Goal: Contribute content

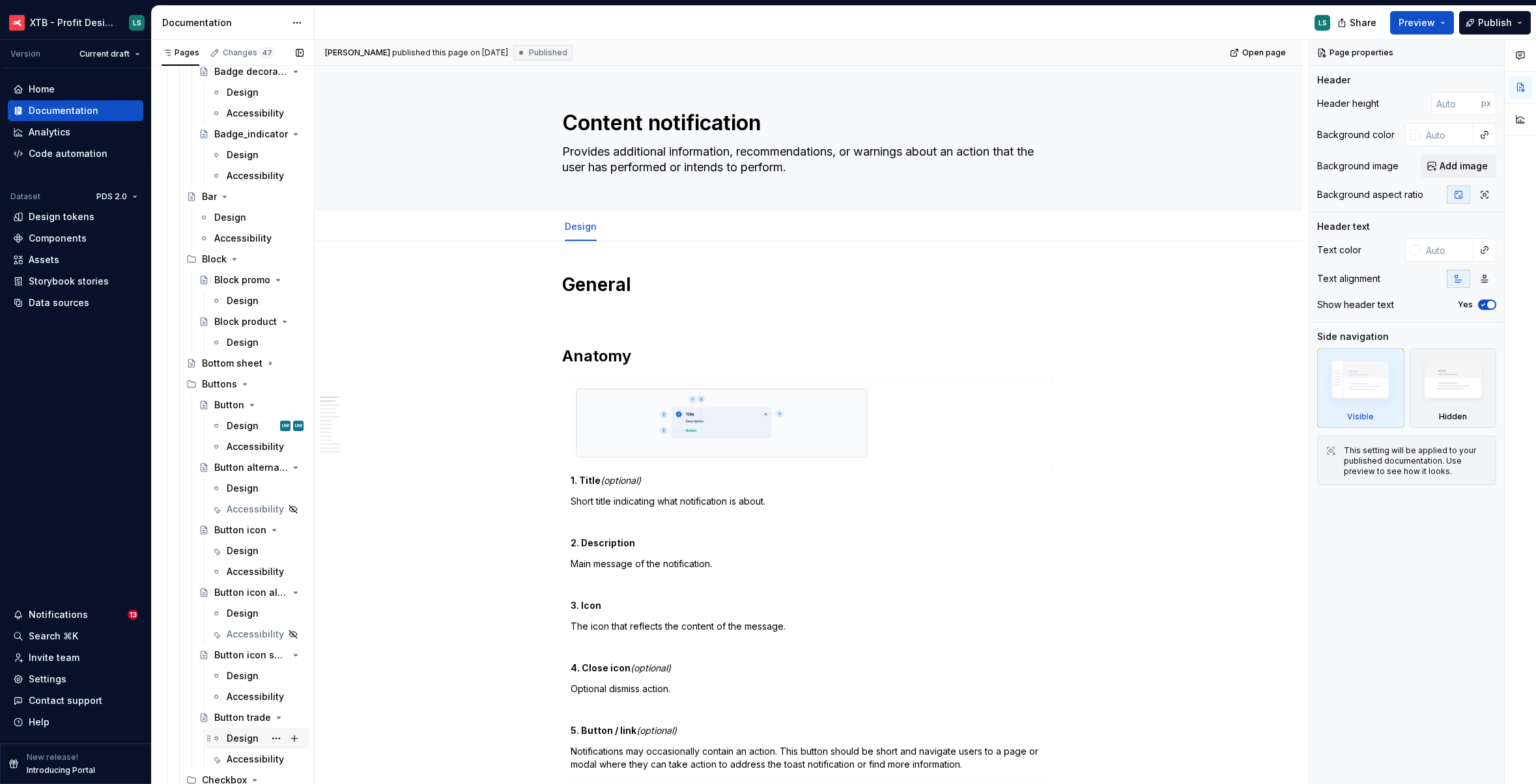
scroll to position [1131, 0]
click at [255, 373] on icon "Page tree" at bounding box center [259, 369] width 10 height 10
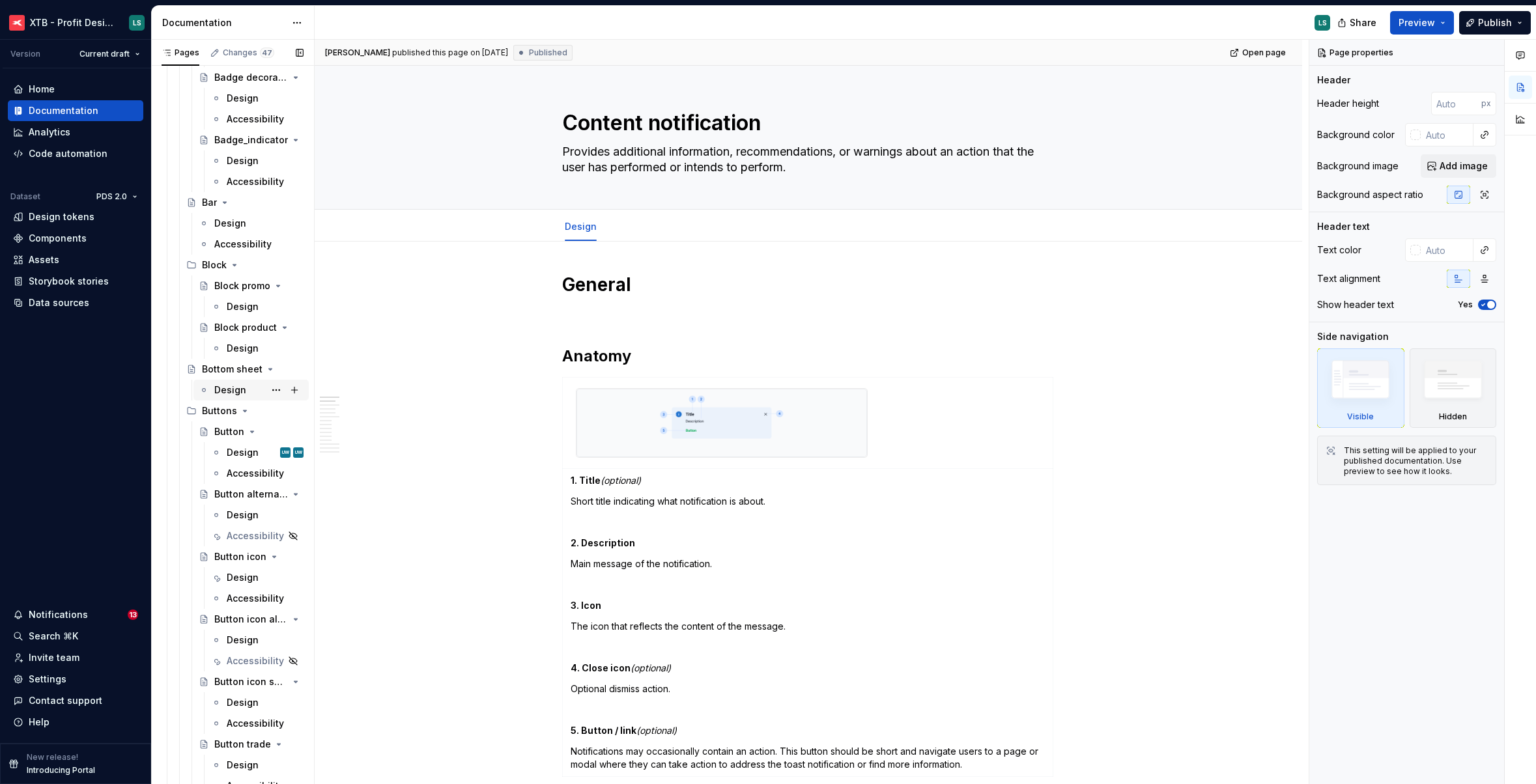
click at [236, 397] on div "Design" at bounding box center [258, 389] width 89 height 18
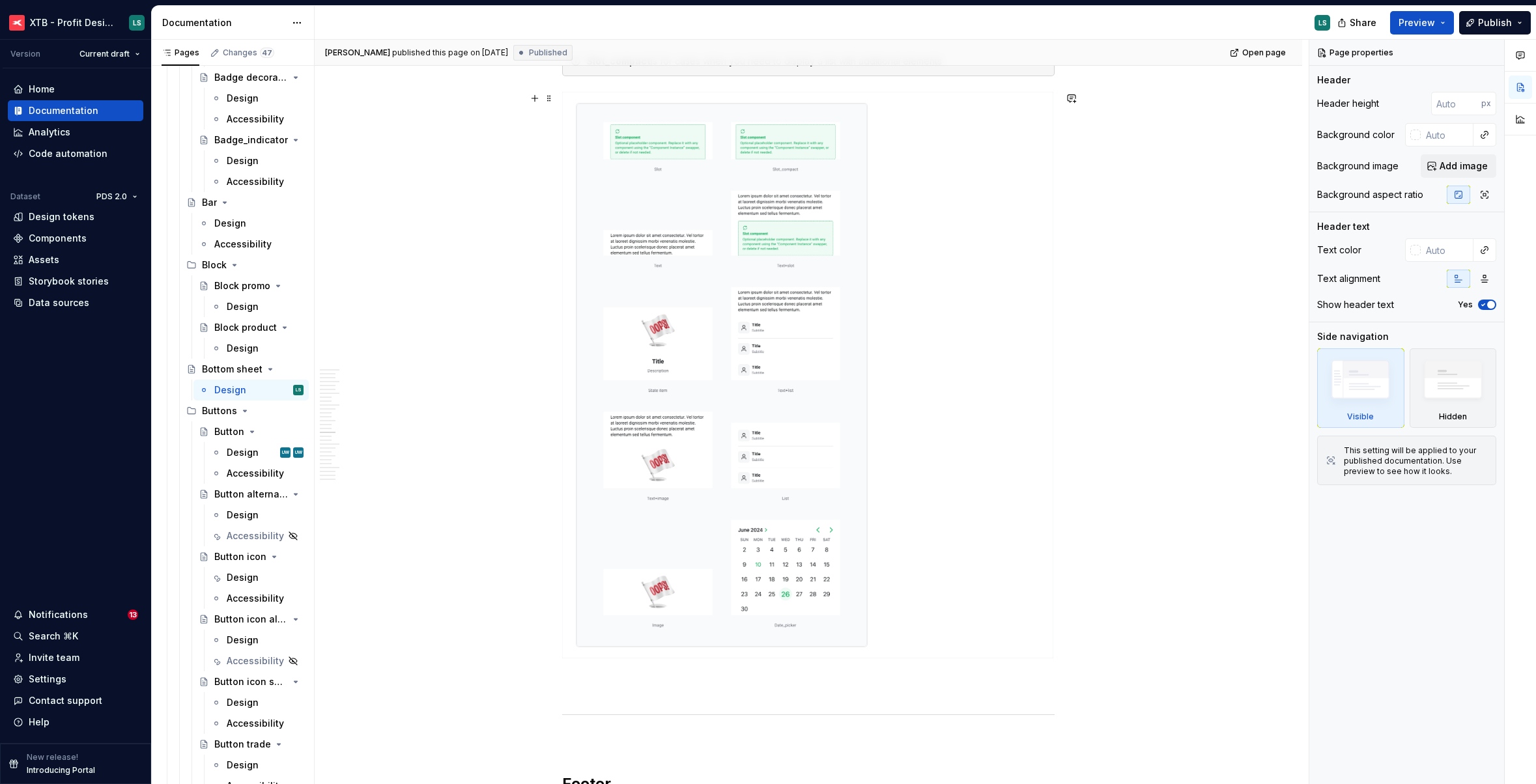
scroll to position [4473, 0]
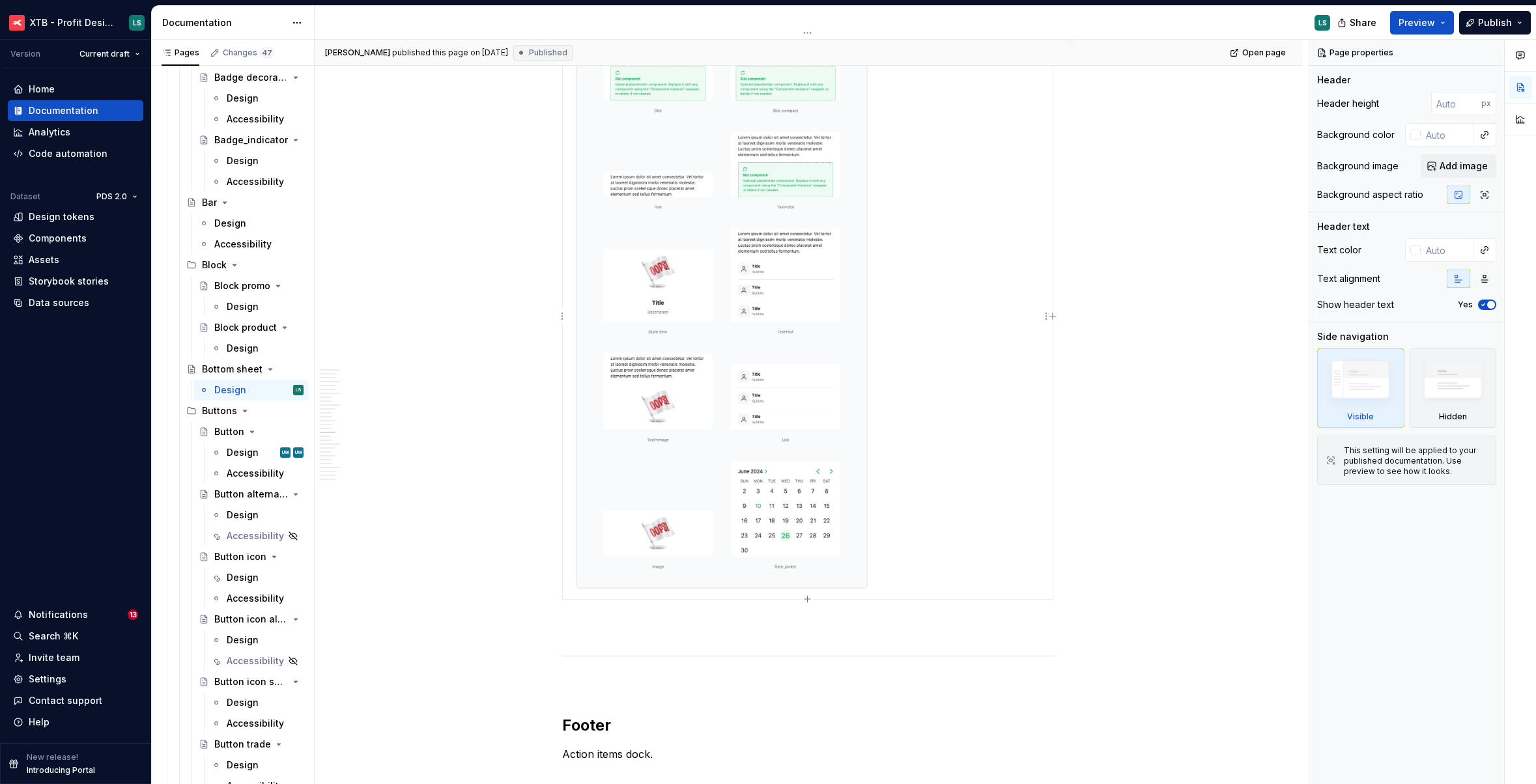
click at [625, 228] on img at bounding box center [722, 316] width 290 height 543
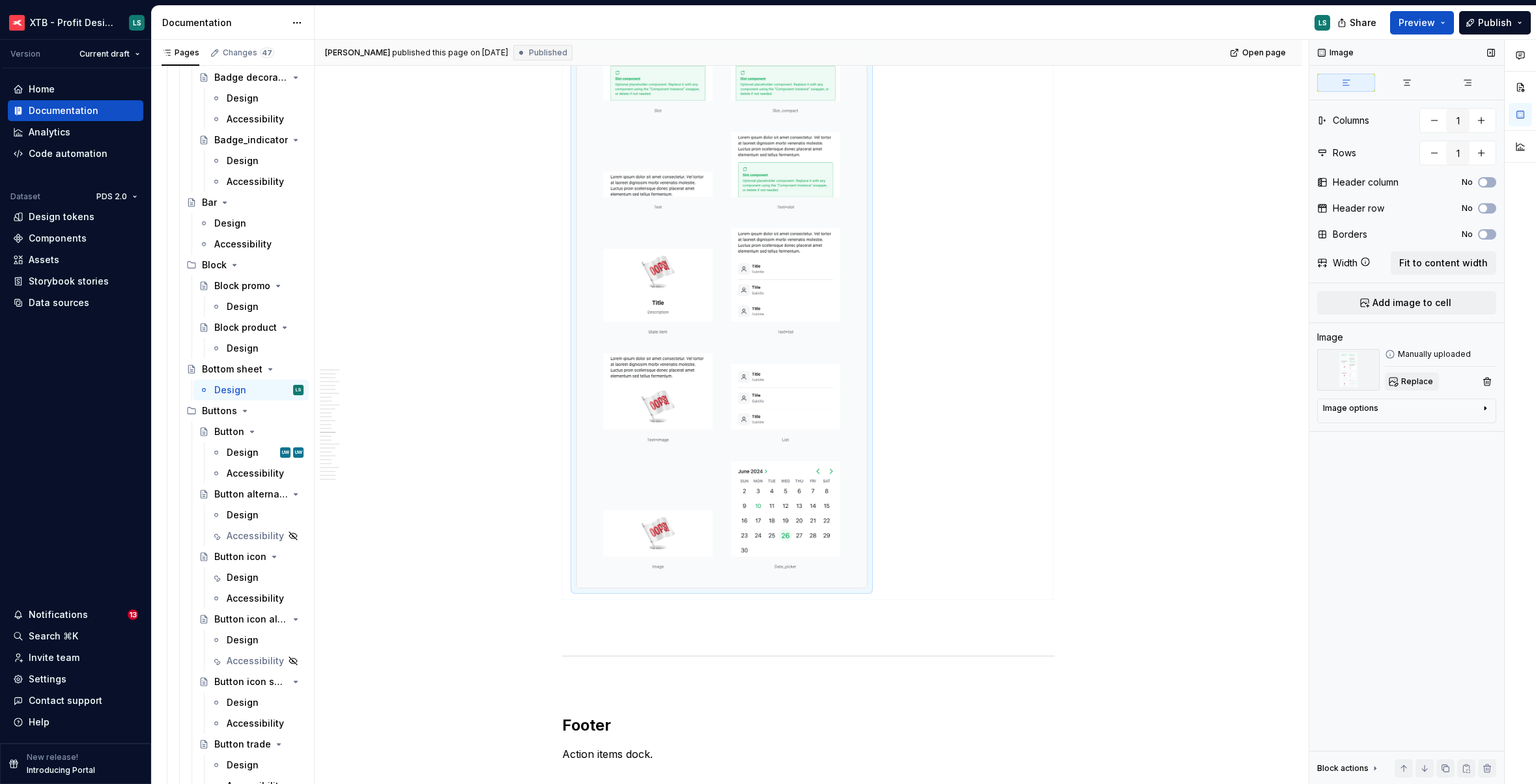
click at [1412, 380] on span "Replace" at bounding box center [1417, 381] width 32 height 10
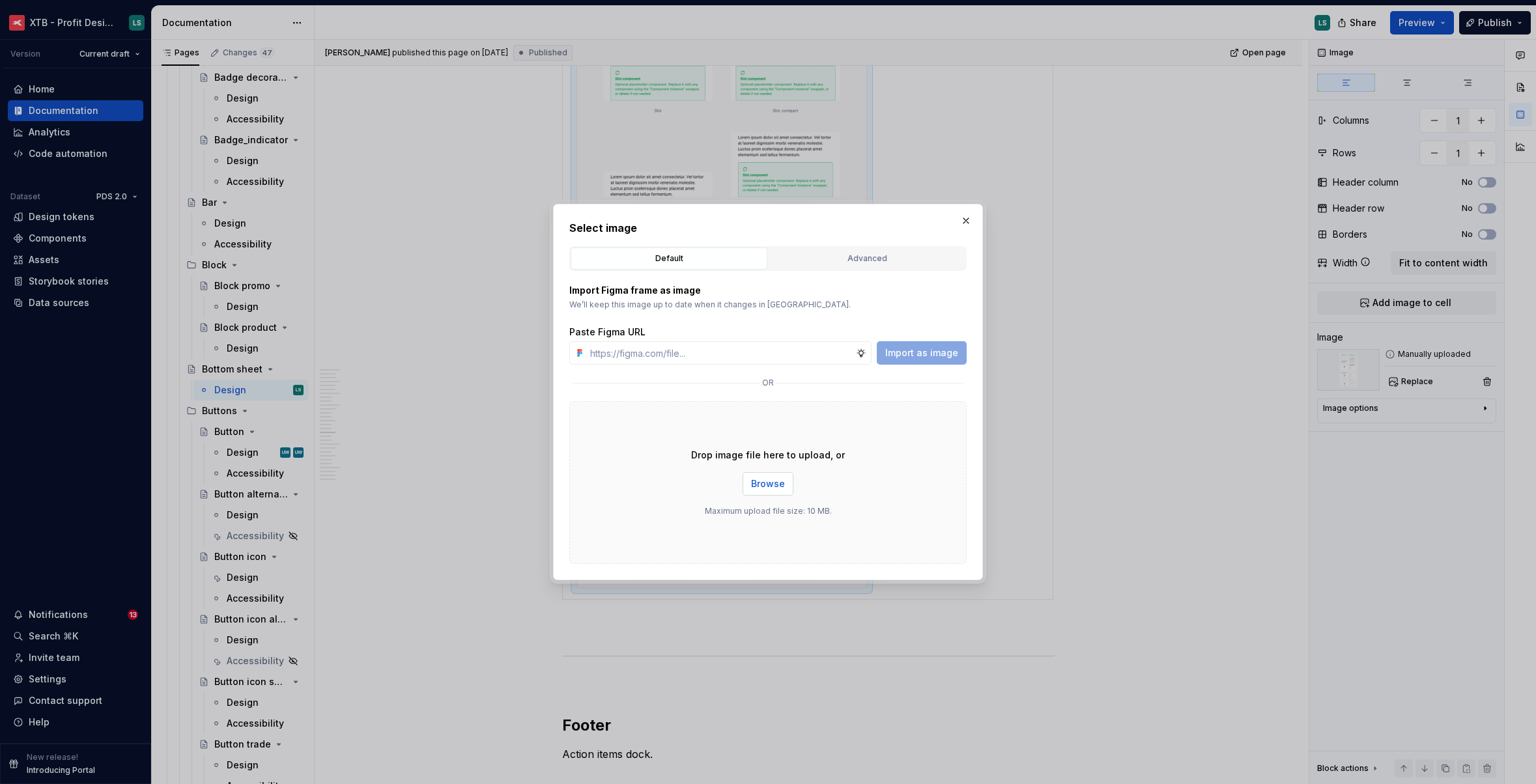
click at [777, 481] on span "Browse" at bounding box center [768, 484] width 34 height 13
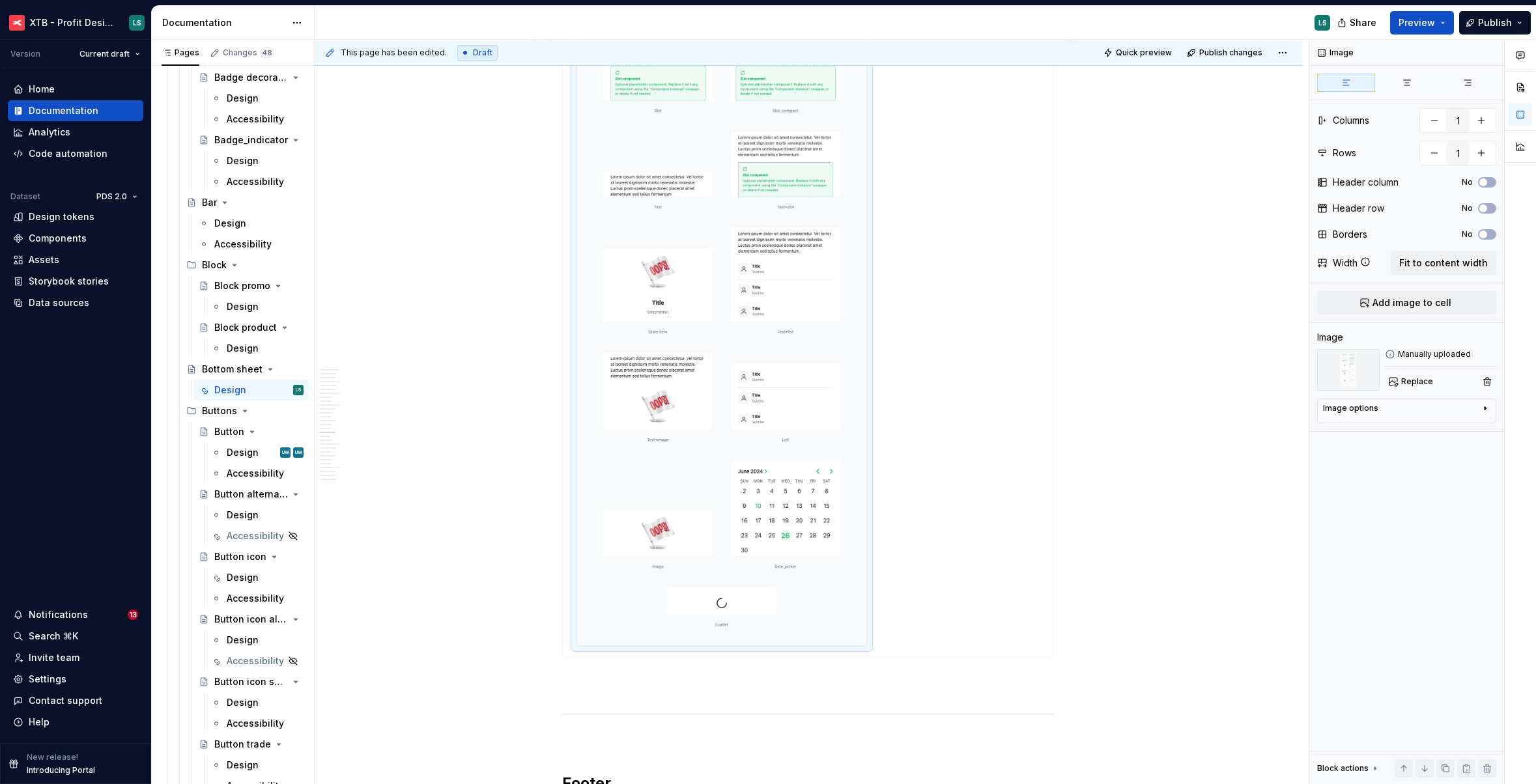
click at [500, 265] on div "General Anatomy 1. Header Title and short description indicating what the botto…" at bounding box center [808, 258] width 987 height 8980
type textarea "*"
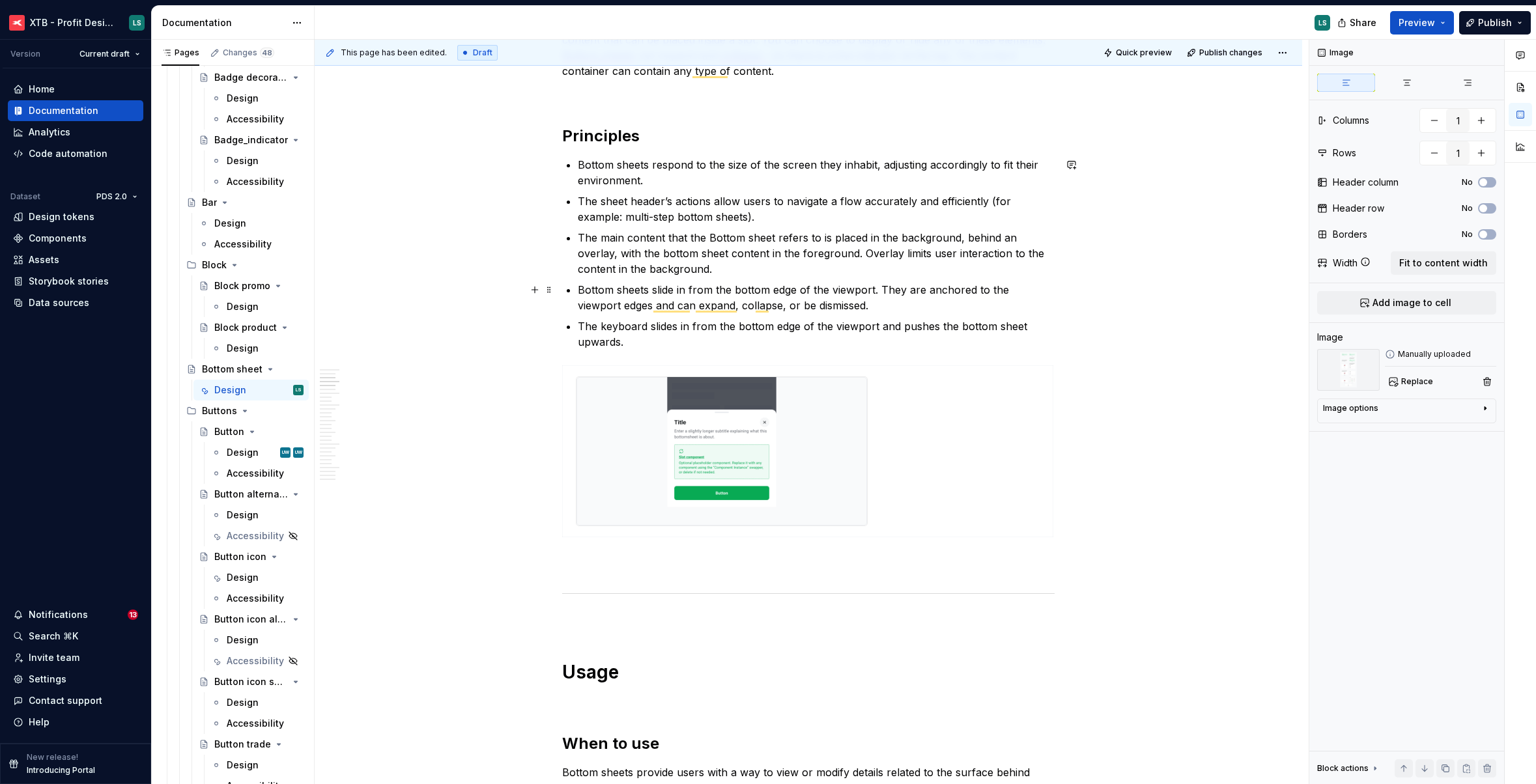
scroll to position [0, 0]
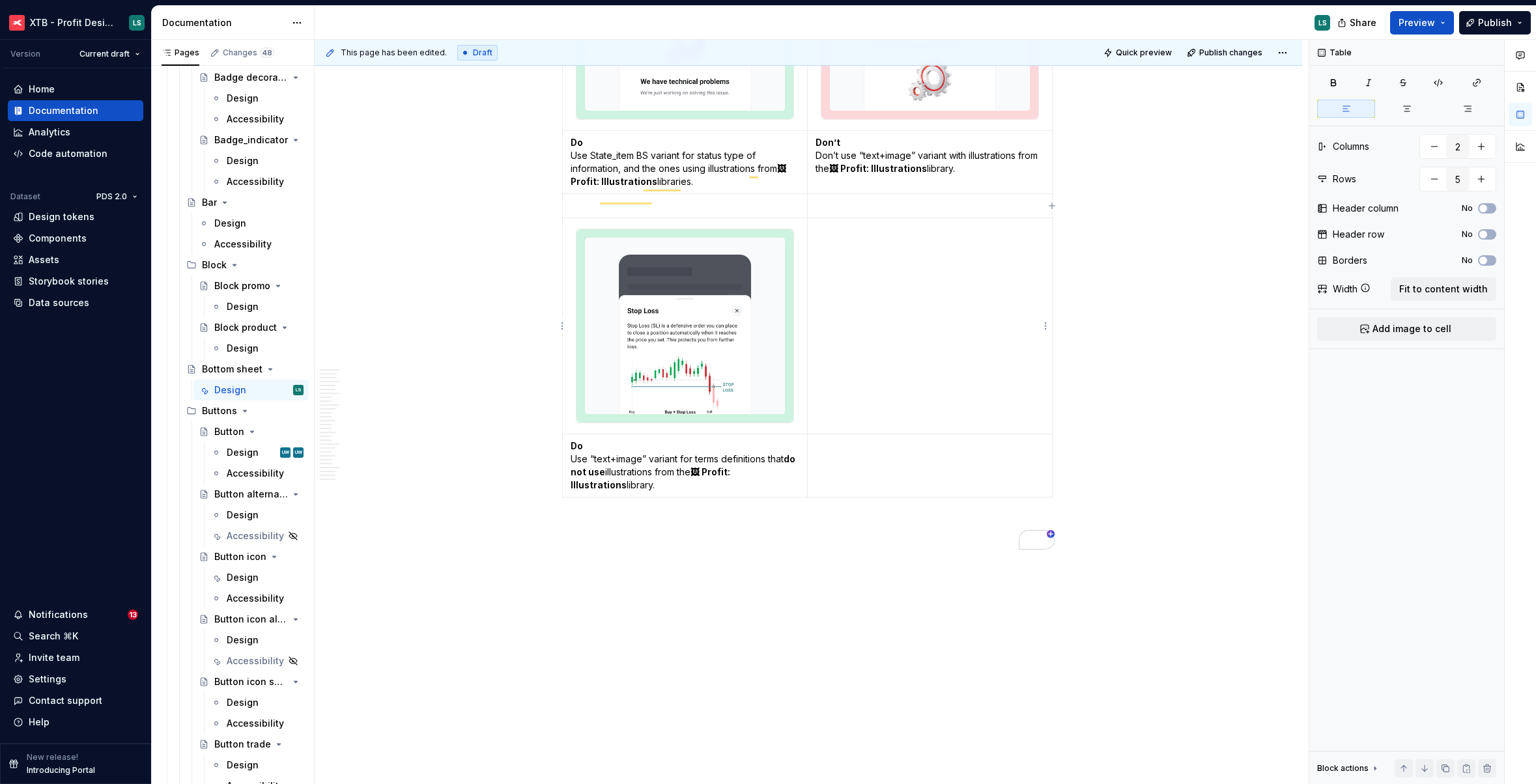
click at [1154, 335] on div "This page has been edited. Draft Quick preview Publish changes Bottom sheet Bot…" at bounding box center [812, 412] width 994 height 745
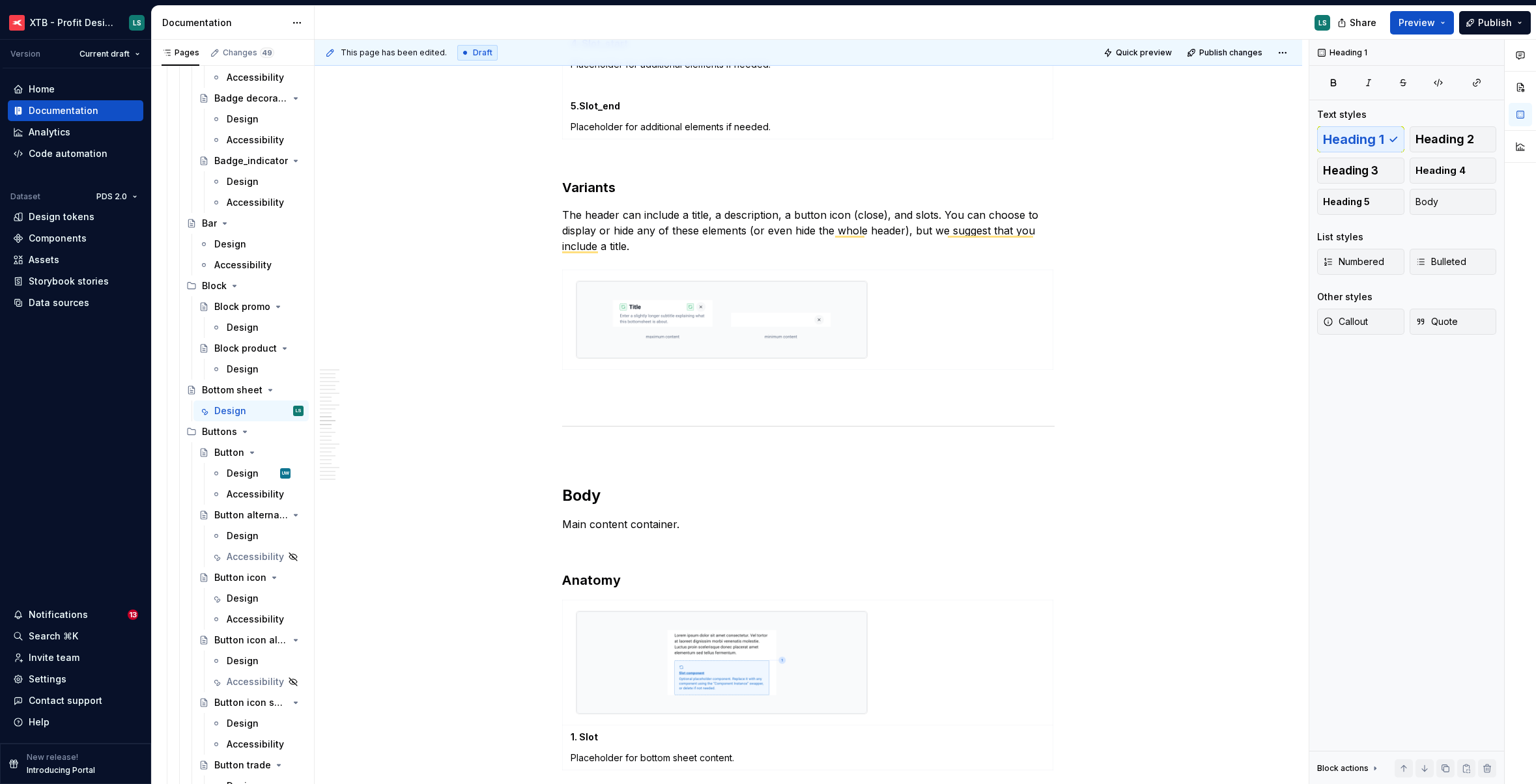
type textarea "*"
